Goal: Information Seeking & Learning: Learn about a topic

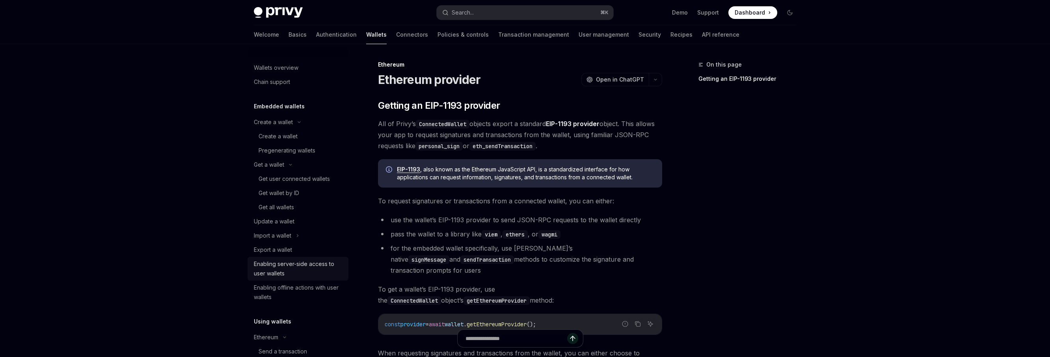
scroll to position [201, 0]
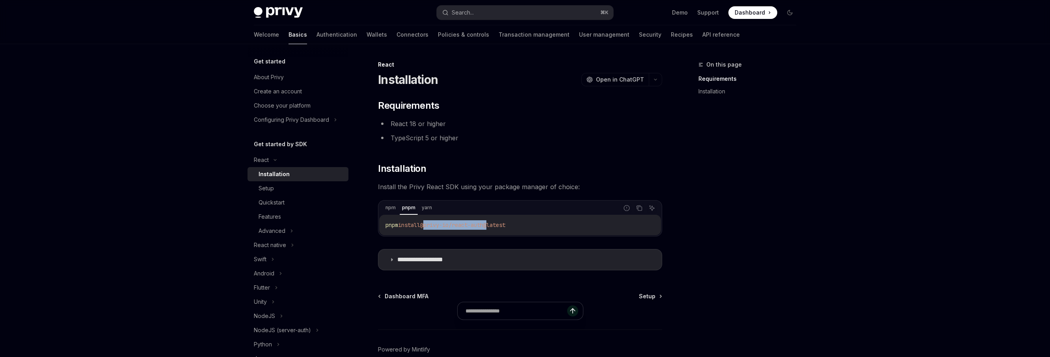
drag, startPoint x: 429, startPoint y: 226, endPoint x: 494, endPoint y: 226, distance: 64.7
click at [494, 226] on span "@privy-io/react-auth@latest" at bounding box center [462, 225] width 85 height 7
copy span "@privy-io/react-auth"
click at [918, 119] on div "**********" at bounding box center [525, 199] width 1050 height 398
click at [898, 175] on div "**********" at bounding box center [525, 199] width 1050 height 398
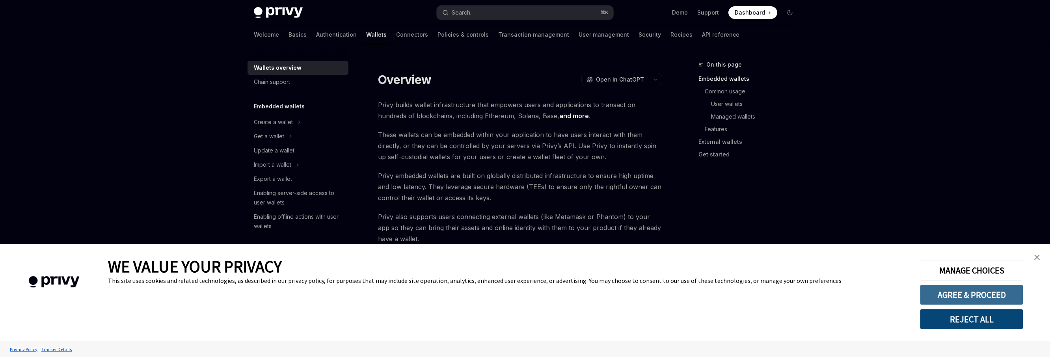
click at [966, 297] on button "AGREE & PROCEED" at bounding box center [971, 295] width 103 height 20
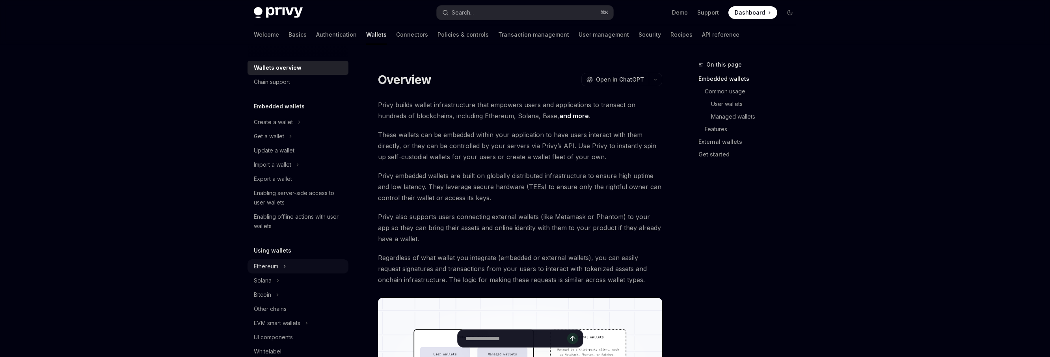
click at [278, 269] on div "Ethereum" at bounding box center [266, 266] width 24 height 9
type textarea "*"
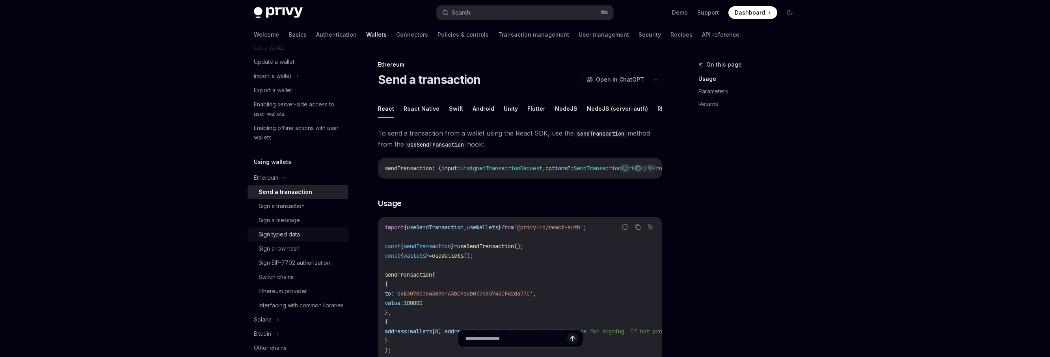
scroll to position [90, 0]
click at [282, 178] on div "Ethereum" at bounding box center [298, 177] width 101 height 14
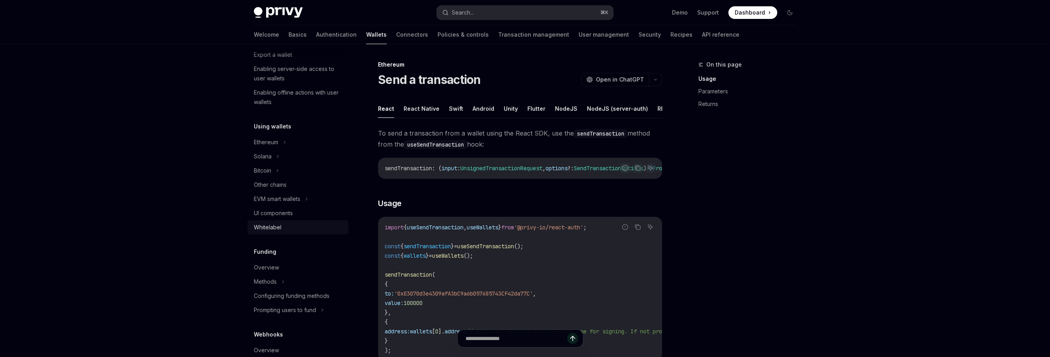
scroll to position [131, 0]
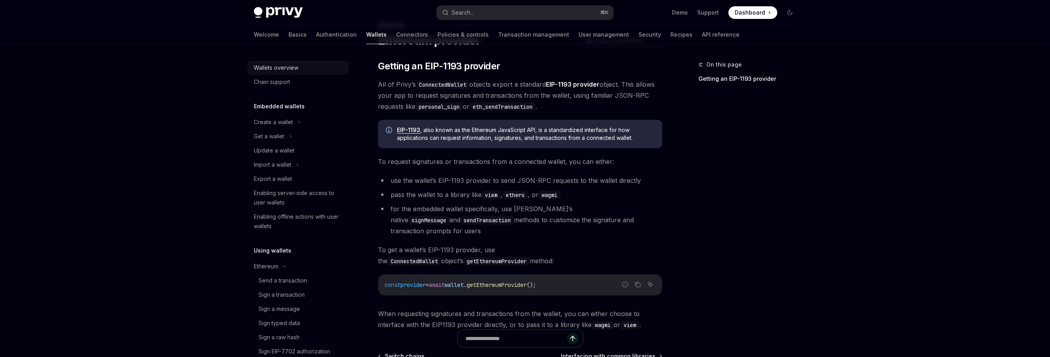
click at [275, 71] on div "Wallets overview" at bounding box center [276, 67] width 45 height 9
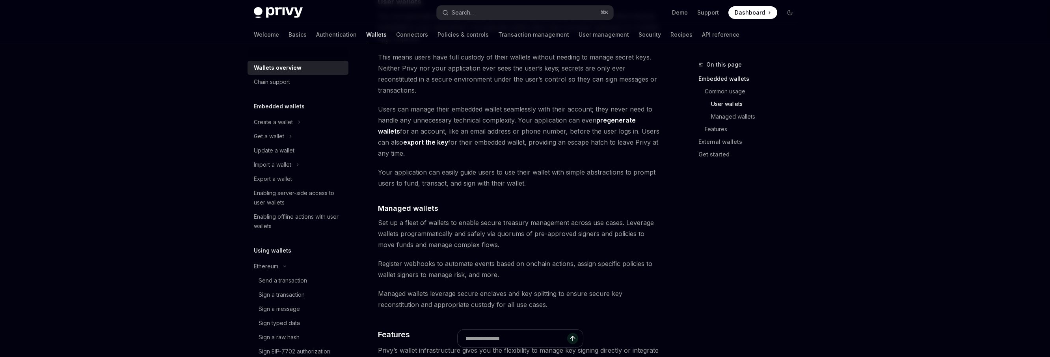
scroll to position [614, 0]
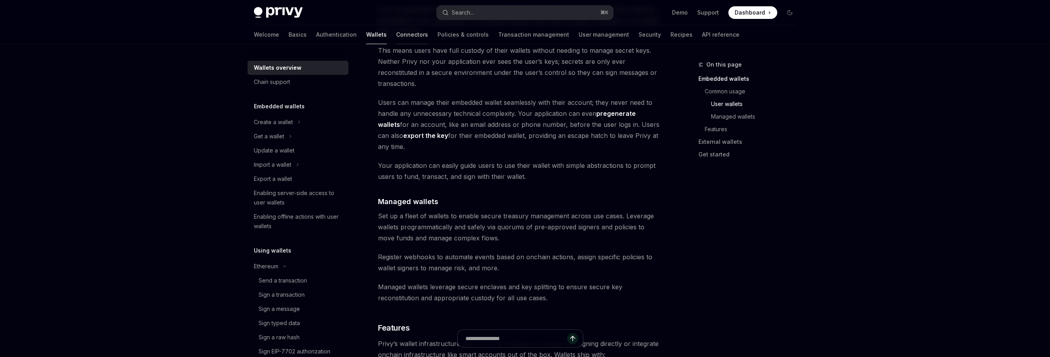
click at [396, 38] on link "Connectors" at bounding box center [412, 34] width 32 height 19
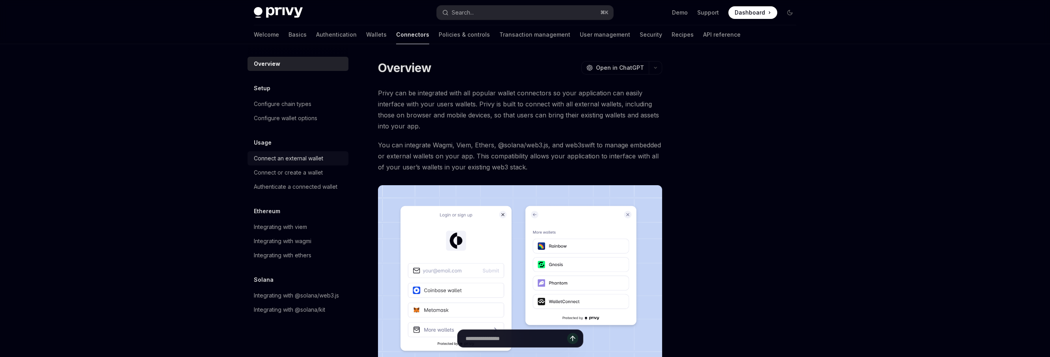
click at [315, 159] on div "Connect an external wallet" at bounding box center [288, 158] width 69 height 9
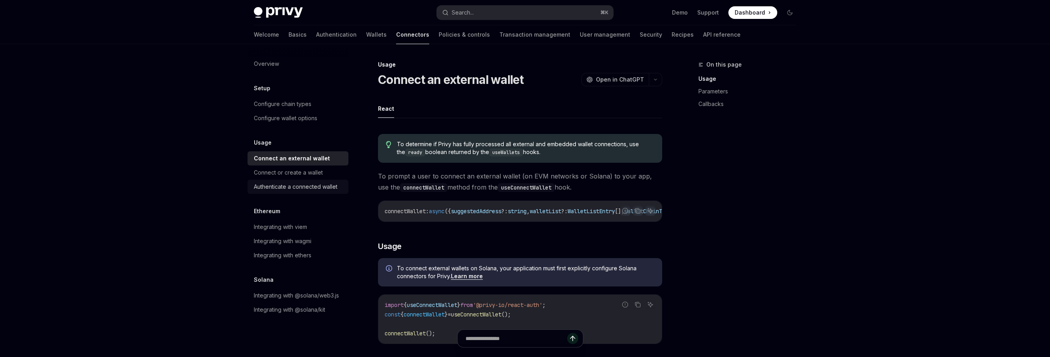
click at [331, 187] on div "Authenticate a connected wallet" at bounding box center [296, 186] width 84 height 9
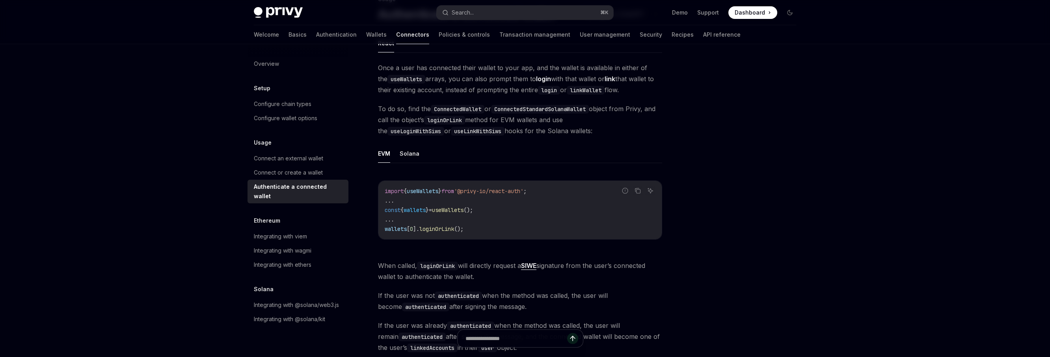
scroll to position [68, 0]
click at [366, 35] on link "Wallets" at bounding box center [376, 34] width 20 height 19
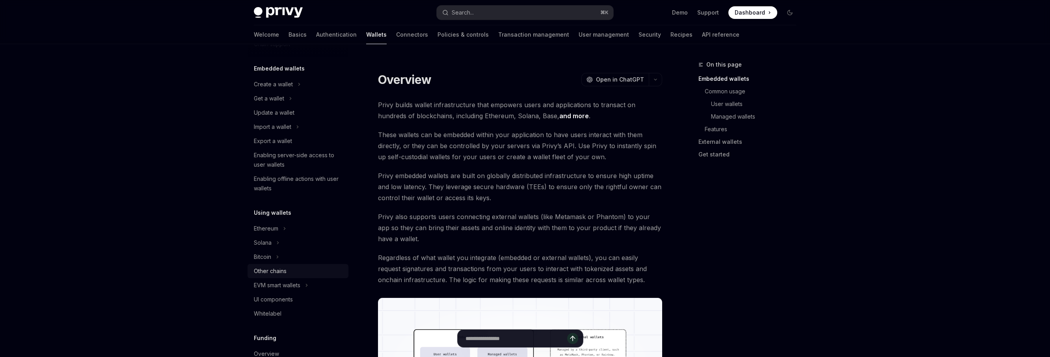
scroll to position [54, 0]
click at [277, 215] on div "Ethereum" at bounding box center [266, 212] width 24 height 9
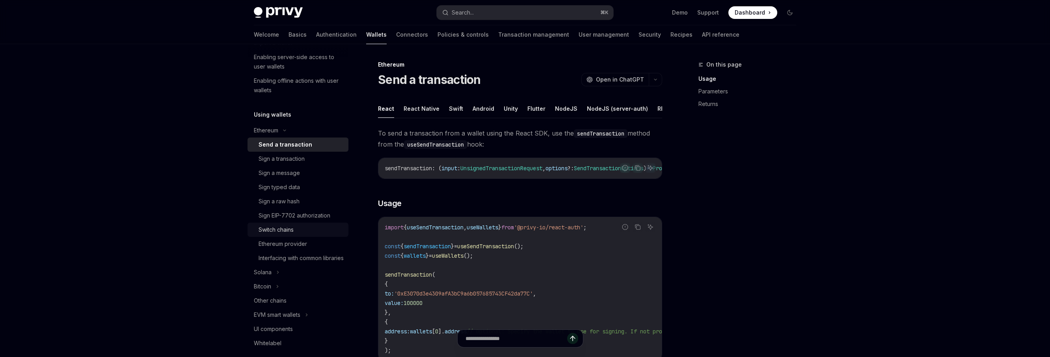
scroll to position [139, 0]
click at [286, 276] on div "Solana" at bounding box center [298, 269] width 101 height 14
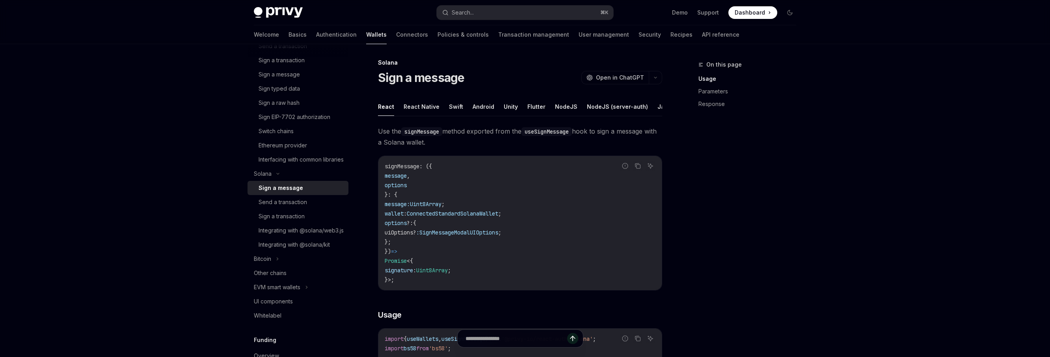
scroll to position [235, 0]
click at [285, 306] on div "UI components" at bounding box center [273, 300] width 39 height 9
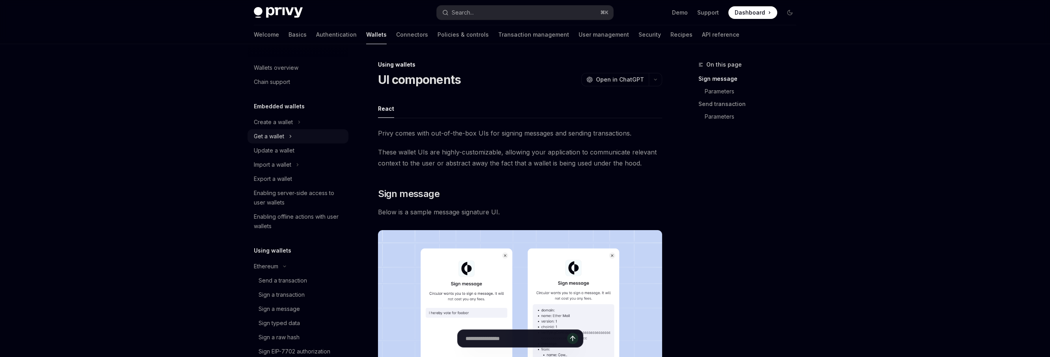
click at [277, 136] on div "Get a wallet" at bounding box center [269, 136] width 30 height 9
type textarea "*"
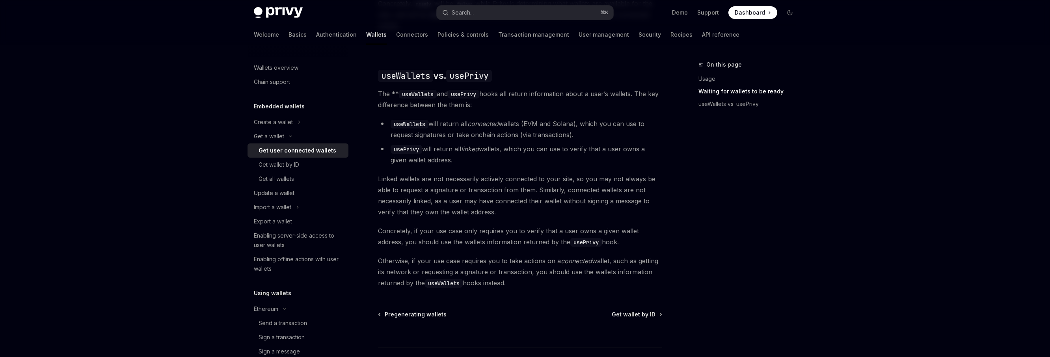
scroll to position [635, 0]
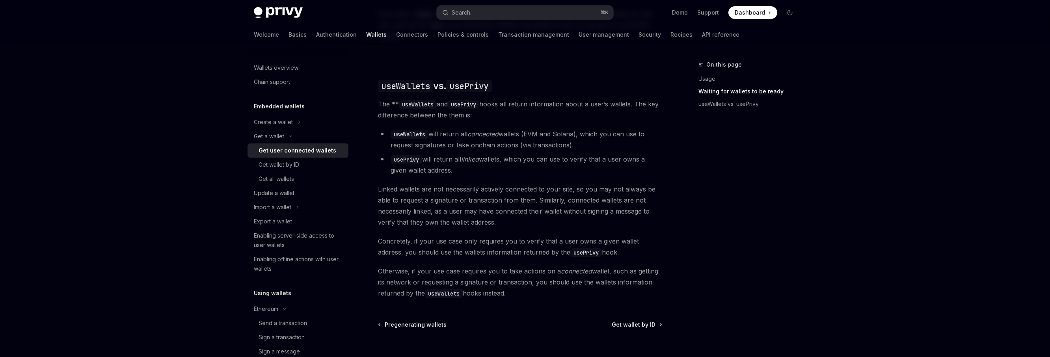
click at [410, 157] on li "usePrivy will return all linked wallets, which you can use to verify that a use…" at bounding box center [520, 165] width 284 height 22
click at [410, 155] on code "usePrivy" at bounding box center [407, 159] width 32 height 9
click at [494, 7] on button "Search... ⌘ K" at bounding box center [525, 13] width 177 height 14
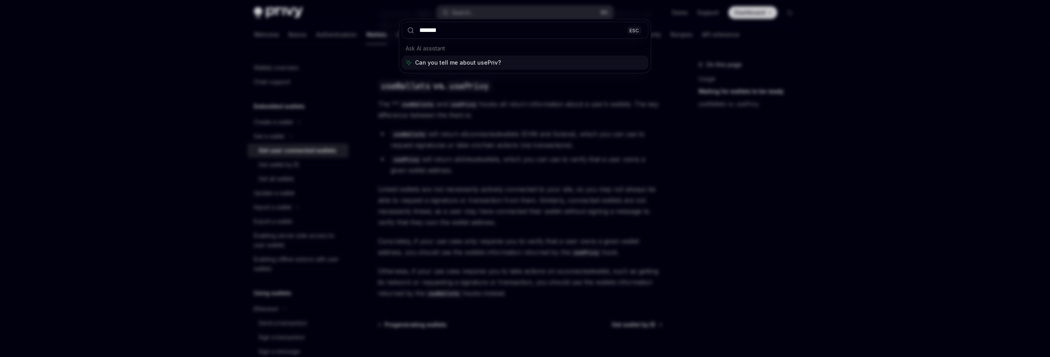
type input "********"
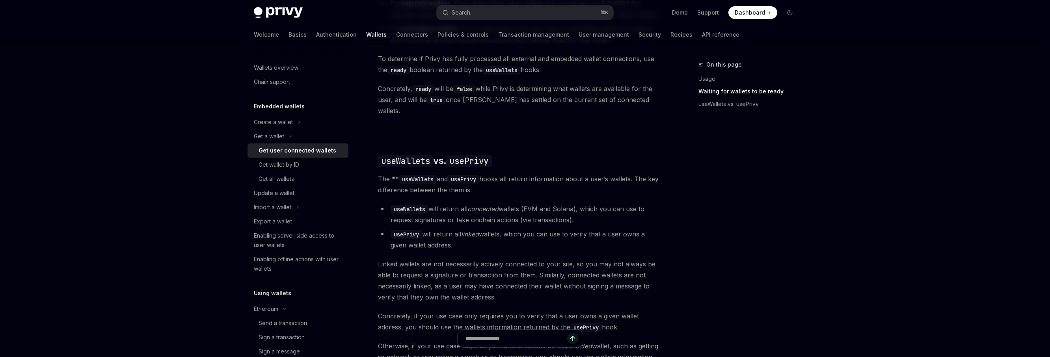
scroll to position [555, 0]
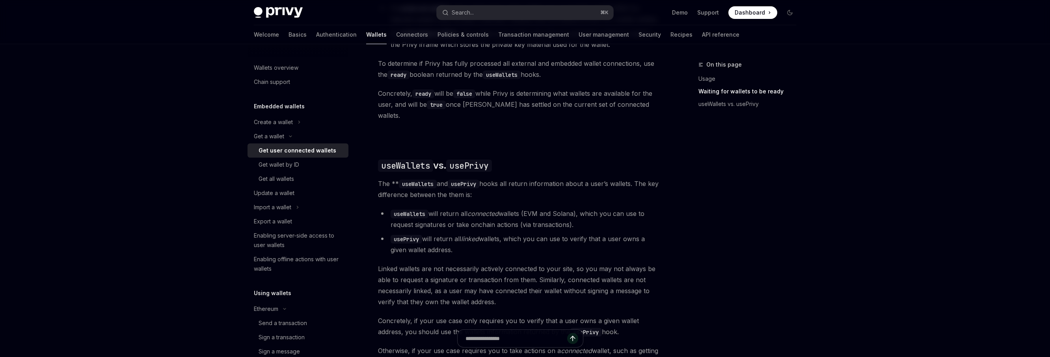
click at [445, 181] on span "The ** useWallets and usePrivy hooks all return information about a user’s wall…" at bounding box center [520, 189] width 284 height 22
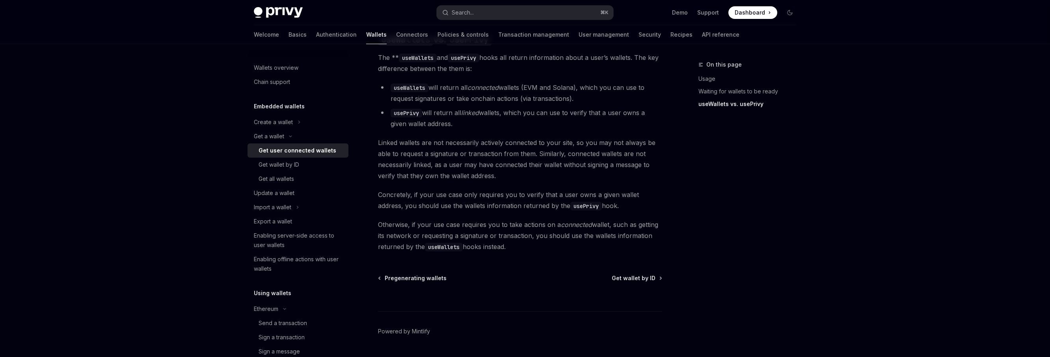
scroll to position [682, 0]
click at [468, 219] on span "Otherwise, if your use case requires you to take actions on a connected wallet,…" at bounding box center [520, 235] width 284 height 33
click at [506, 194] on span "Concretely, if your use case only requires you to verify that a user owns a giv…" at bounding box center [520, 200] width 284 height 22
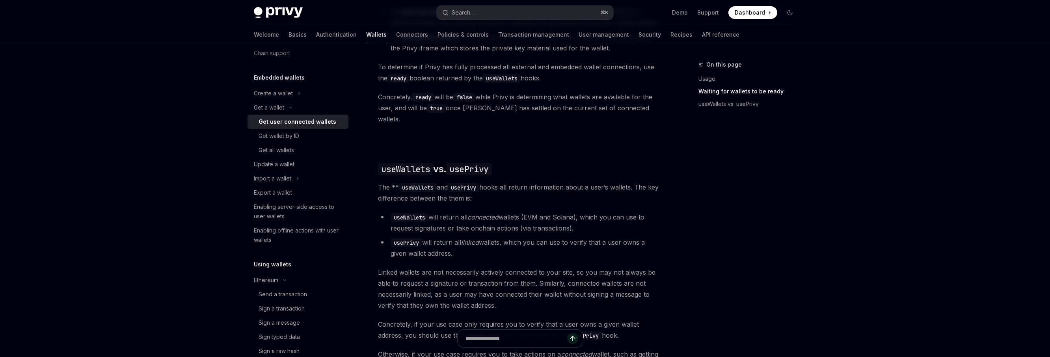
scroll to position [547, 0]
